Goal: Transaction & Acquisition: Purchase product/service

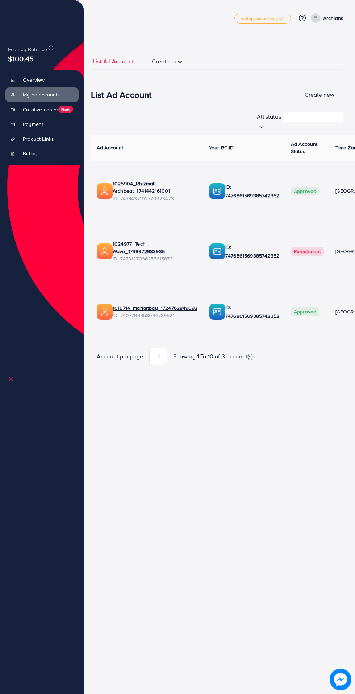
click at [36, 132] on link "Product Links" at bounding box center [41, 139] width 73 height 15
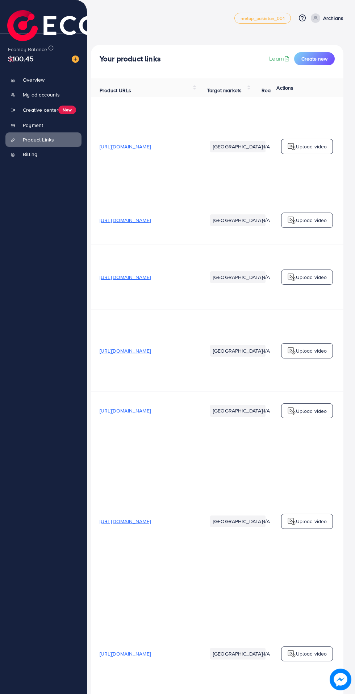
click at [338, 20] on p "Archians" at bounding box center [333, 18] width 20 height 9
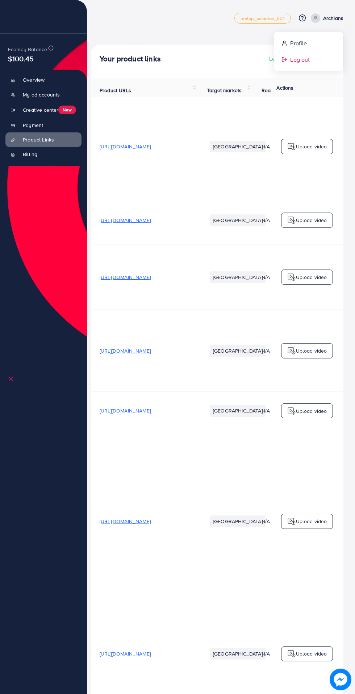
click at [306, 58] on span "Log out" at bounding box center [300, 59] width 20 height 9
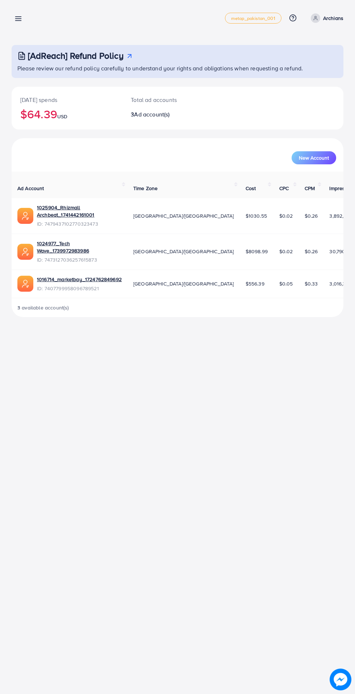
click at [20, 19] on line at bounding box center [19, 19] width 6 height 0
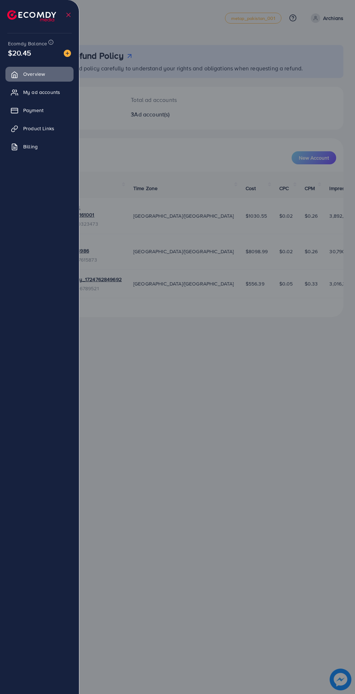
click at [36, 111] on span "Payment" at bounding box center [33, 110] width 20 height 7
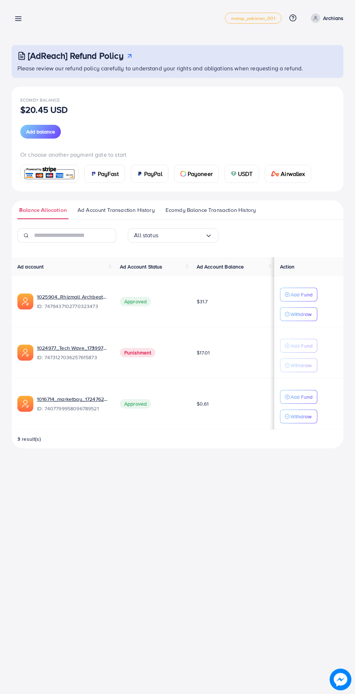
click at [242, 167] on div "USDT" at bounding box center [242, 173] width 34 height 17
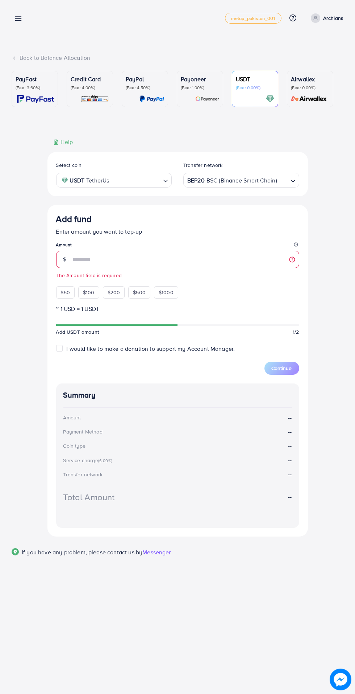
click at [163, 123] on div "PayFast (Fee: 3.60%) Credit Card (Fee: 4.00%) PayPal (Fee: 4.50%) Payoneer (Fee…" at bounding box center [178, 318] width 332 height 494
click at [157, 248] on legend "Amount" at bounding box center [177, 246] width 243 height 9
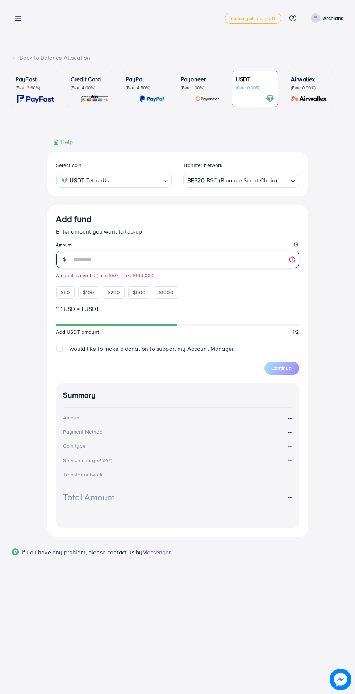
type input "**"
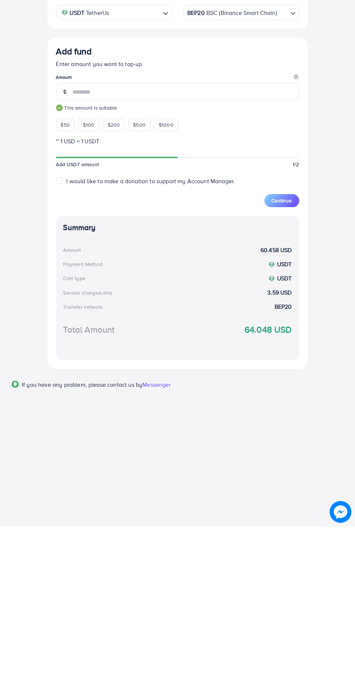
click at [284, 366] on span "Continue" at bounding box center [282, 367] width 20 height 7
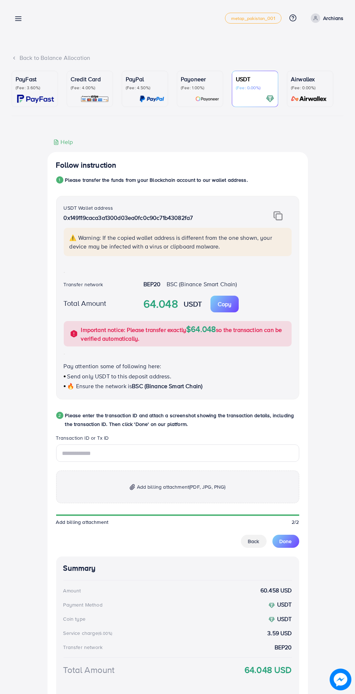
click at [280, 218] on img at bounding box center [278, 215] width 9 height 9
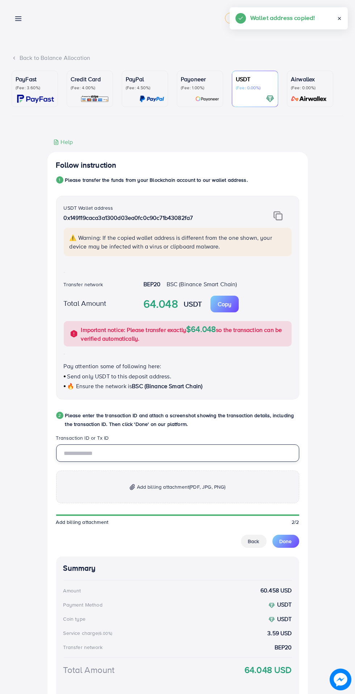
click at [128, 456] on input "text" at bounding box center [177, 452] width 243 height 17
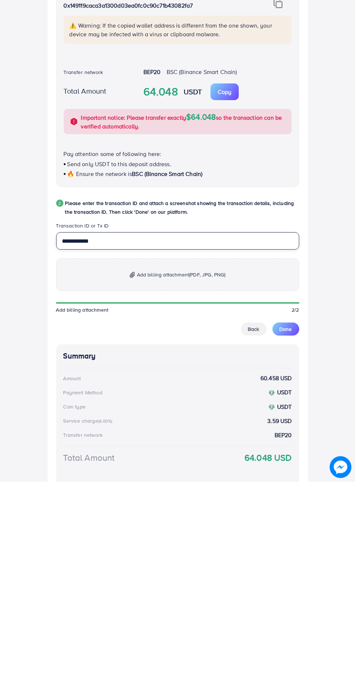
type input "**********"
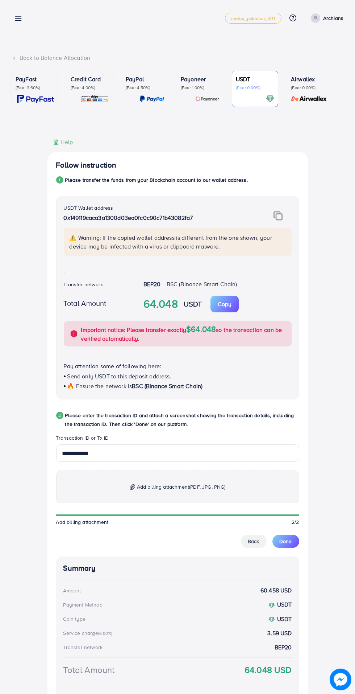
click at [169, 280] on div "USDT Wallet address 0x149119caca3a1300d03ea0fc0c90c71b43082fa7 ⚠️ Warning: If t…" at bounding box center [177, 297] width 243 height 203
click at [162, 491] on span "Add billing attachment (PDF, JPG, PNG)" at bounding box center [181, 486] width 89 height 9
click at [185, 488] on span "Add billing attachment (PDF, JPG, PNG)" at bounding box center [181, 486] width 89 height 9
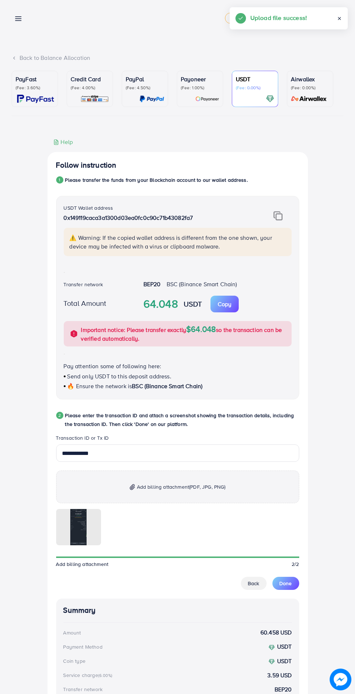
click at [290, 582] on span "Done" at bounding box center [286, 583] width 12 height 7
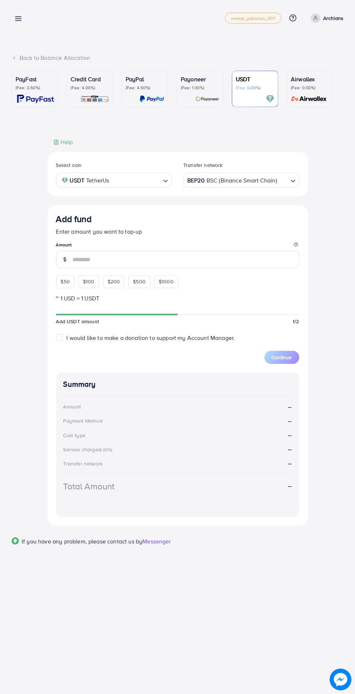
click at [19, 21] on line at bounding box center [19, 21] width 6 height 0
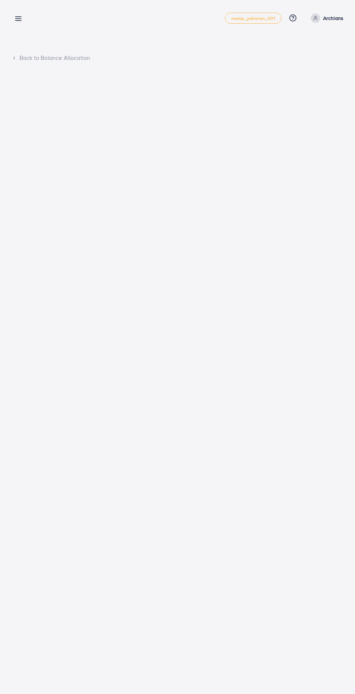
click at [17, 14] on link at bounding box center [17, 18] width 11 height 9
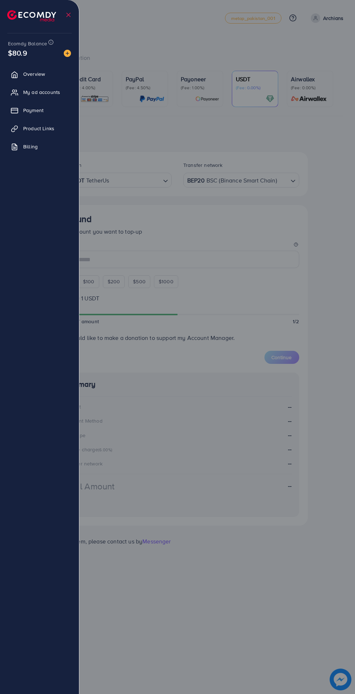
click at [23, 13] on img at bounding box center [31, 15] width 49 height 11
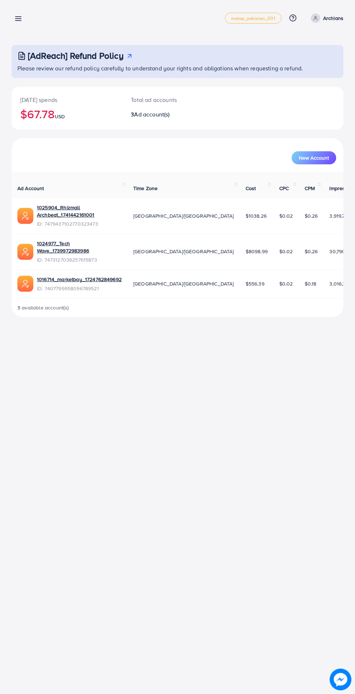
click at [18, 17] on line at bounding box center [19, 17] width 6 height 0
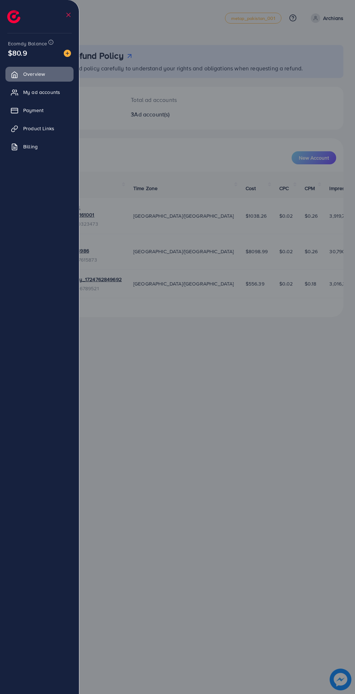
click at [34, 93] on span "My ad accounts" at bounding box center [41, 91] width 37 height 7
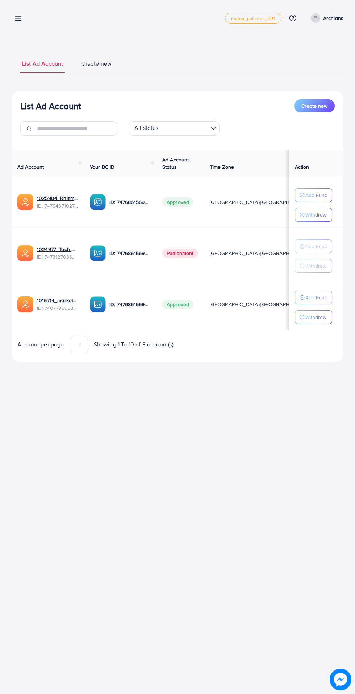
click at [18, 21] on line at bounding box center [19, 21] width 6 height 0
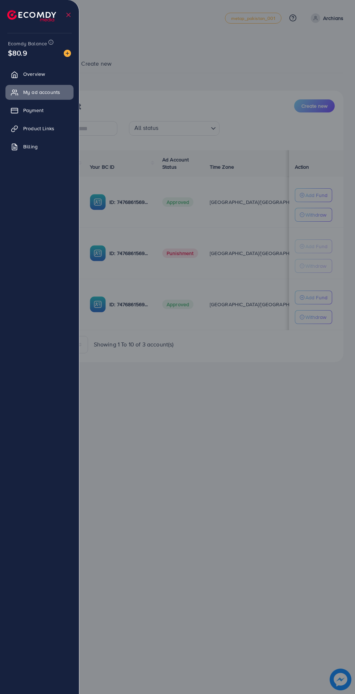
click at [184, 80] on div at bounding box center [177, 416] width 355 height 833
